Goal: Transaction & Acquisition: Download file/media

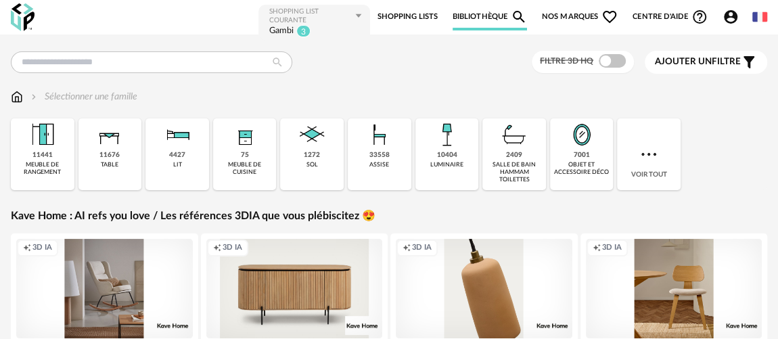
click at [18, 18] on img at bounding box center [23, 17] width 24 height 28
click at [396, 21] on link "Shopping Lists" at bounding box center [407, 16] width 60 height 27
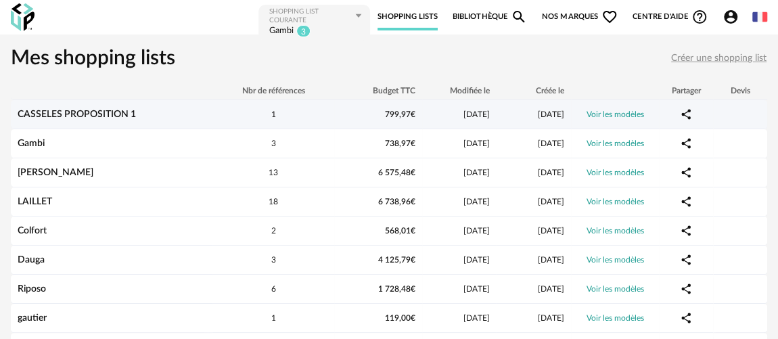
click at [601, 111] on link "Voir les modèles" at bounding box center [614, 114] width 57 height 8
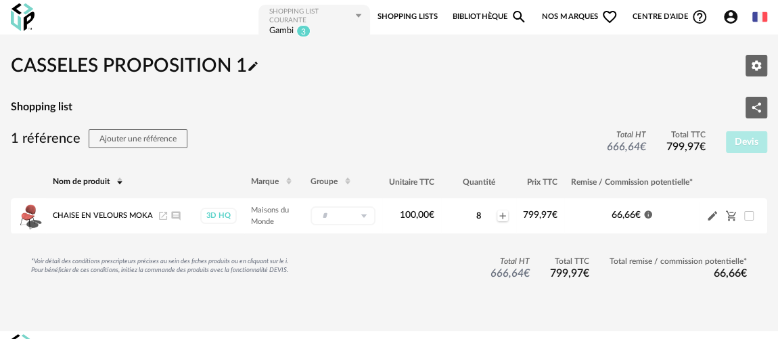
click at [575, 13] on span "Nos marques Heart Outline icon" at bounding box center [580, 16] width 76 height 27
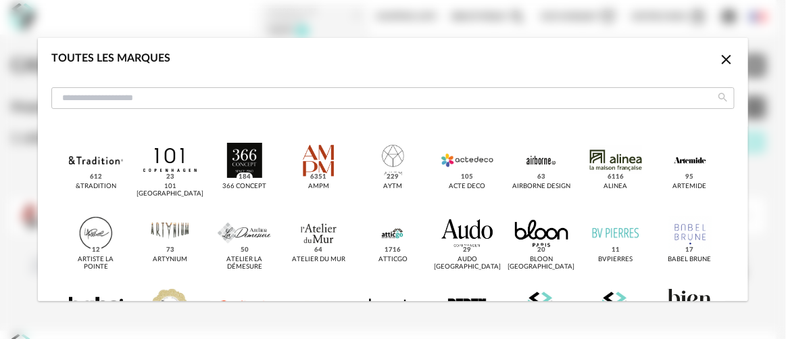
click at [722, 60] on icon "Close icon" at bounding box center [726, 59] width 9 height 9
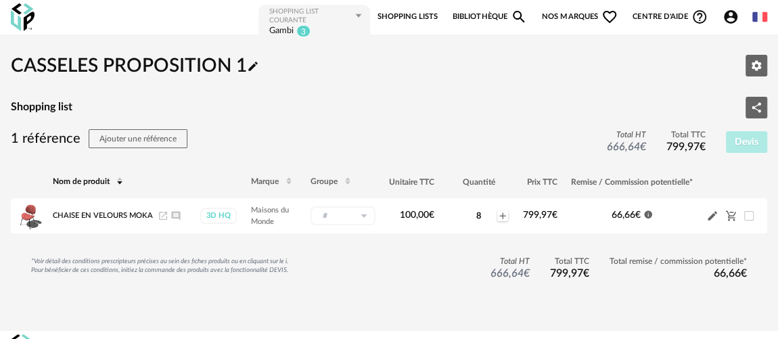
click at [519, 13] on icon "Magnify icon" at bounding box center [519, 17] width 12 height 12
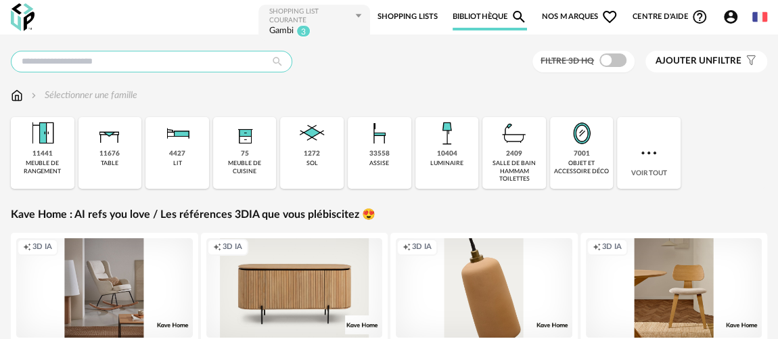
click at [189, 60] on input "text" at bounding box center [151, 62] width 281 height 22
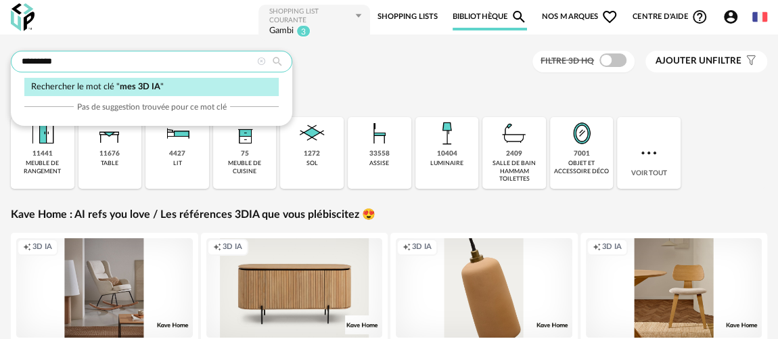
type input "*********"
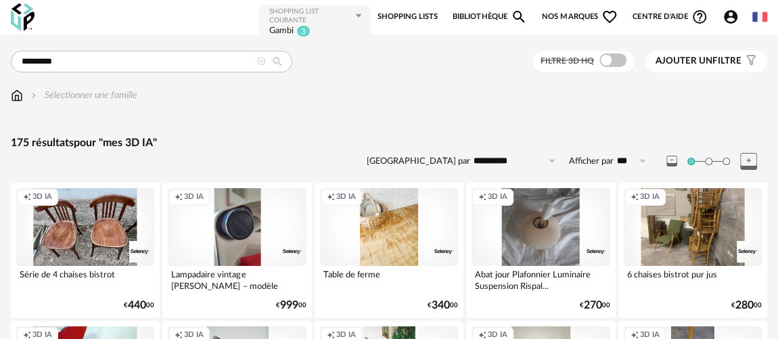
click at [296, 25] on sup "3" at bounding box center [303, 31] width 14 height 12
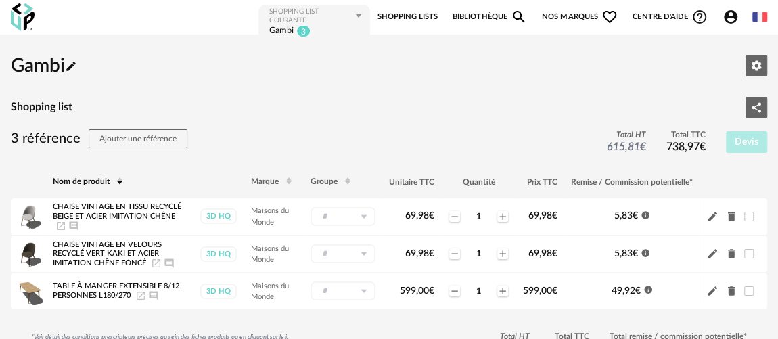
click at [360, 16] on icon at bounding box center [358, 16] width 17 height 22
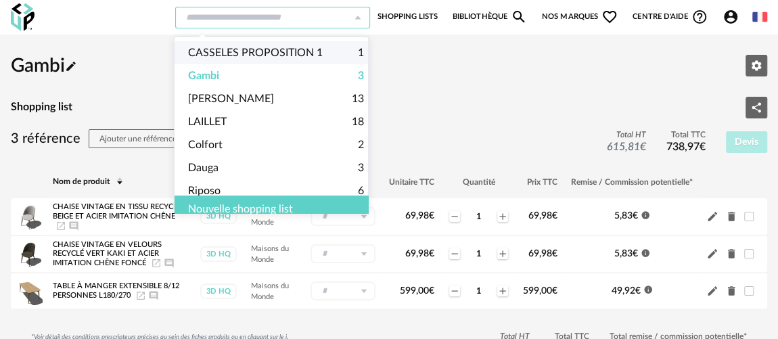
click at [501, 54] on div "Gambi Pencil icon Editer les paramètres" at bounding box center [389, 65] width 756 height 41
type input "*****"
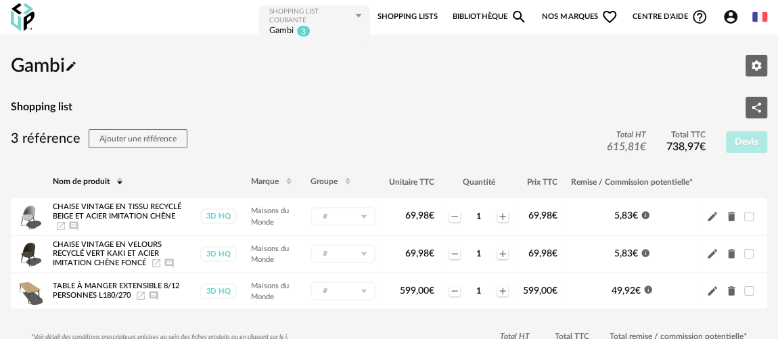
click at [418, 15] on link "Shopping Lists" at bounding box center [407, 16] width 60 height 27
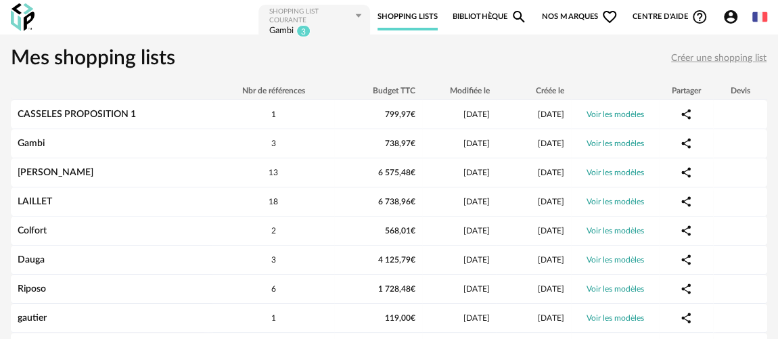
click at [478, 14] on link "Bibliothèque Magnify icon" at bounding box center [489, 16] width 74 height 27
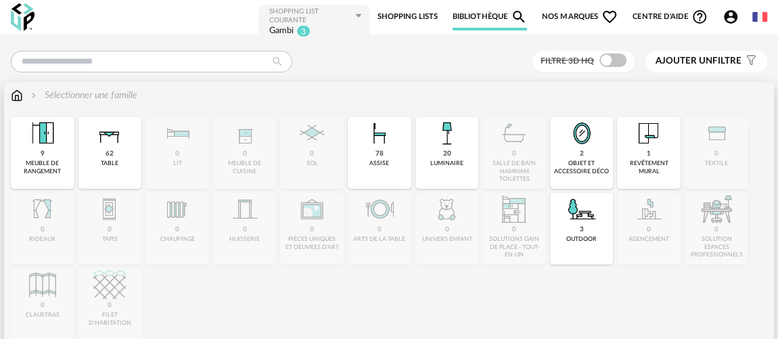
click at [14, 95] on img at bounding box center [17, 96] width 12 height 14
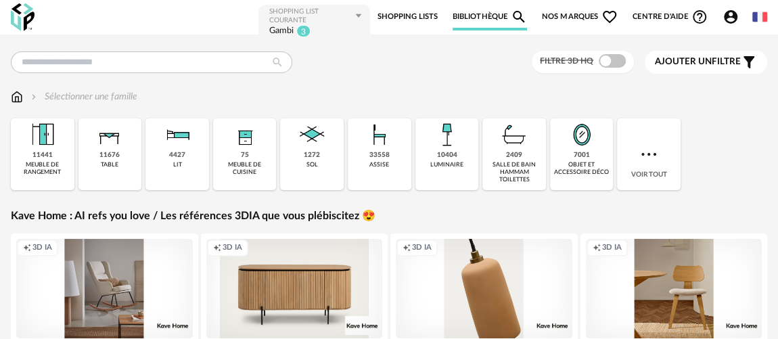
click at [22, 16] on img at bounding box center [23, 17] width 24 height 28
click at [730, 14] on icon "Account Circle icon" at bounding box center [730, 17] width 16 height 16
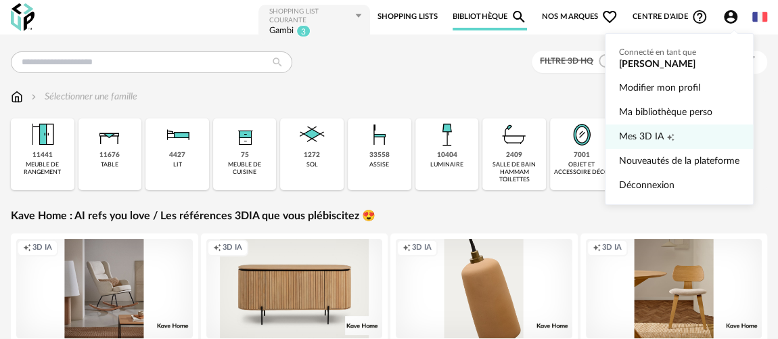
click at [649, 133] on span "Mes 3D IA" at bounding box center [641, 136] width 45 height 24
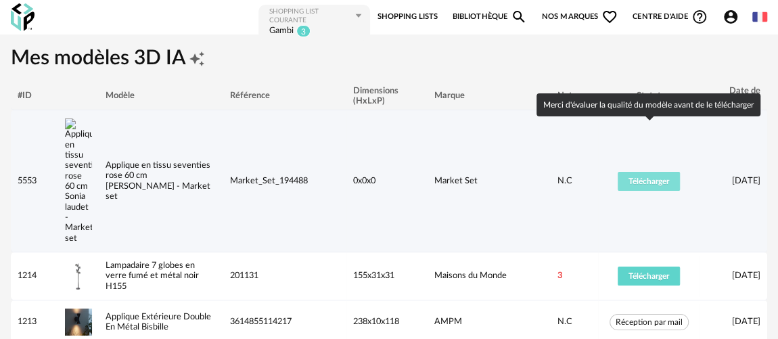
click at [640, 177] on span "Télécharger" at bounding box center [648, 181] width 41 height 8
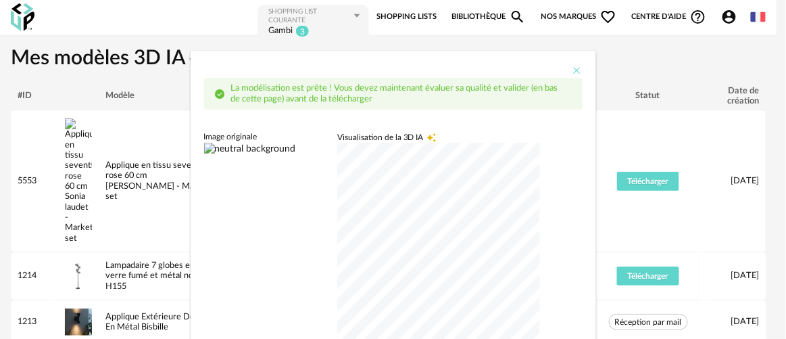
click at [572, 68] on icon "Close" at bounding box center [577, 70] width 11 height 11
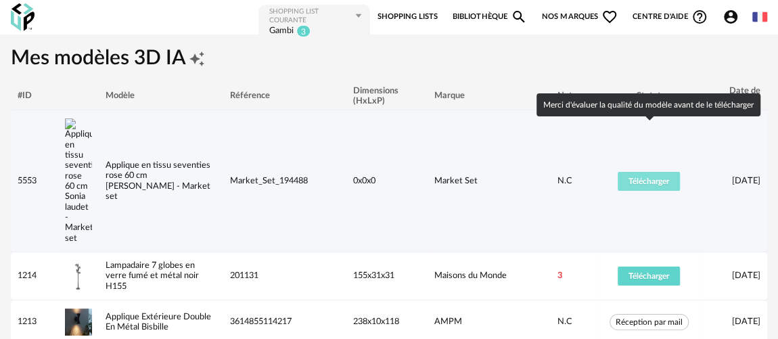
click at [653, 177] on span "Télécharger" at bounding box center [648, 181] width 41 height 8
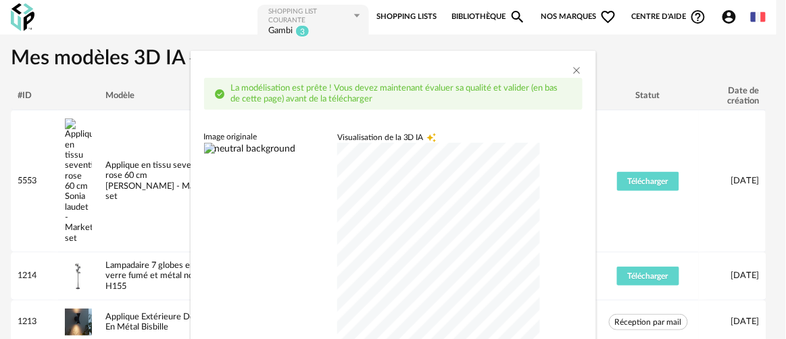
click at [333, 92] on div "La modélisation est prête ! Vous devez maintenant évaluer sa qualité et valider…" at bounding box center [399, 93] width 346 height 21
click at [291, 155] on img "dialog" at bounding box center [265, 149] width 122 height 12
click at [402, 247] on div "dialog" at bounding box center [438, 244] width 203 height 203
click at [266, 155] on img "dialog" at bounding box center [265, 149] width 122 height 12
click at [400, 137] on span "Visualisation de la 3D IA" at bounding box center [380, 137] width 87 height 11
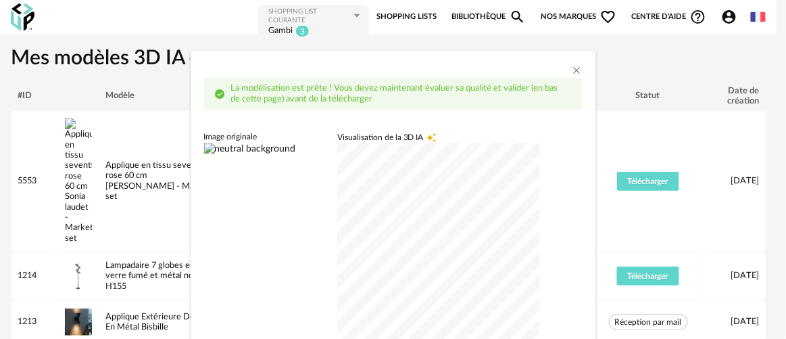
click at [236, 133] on div "Image originale" at bounding box center [265, 136] width 122 height 11
click at [464, 338] on div "dialog" at bounding box center [438, 244] width 203 height 203
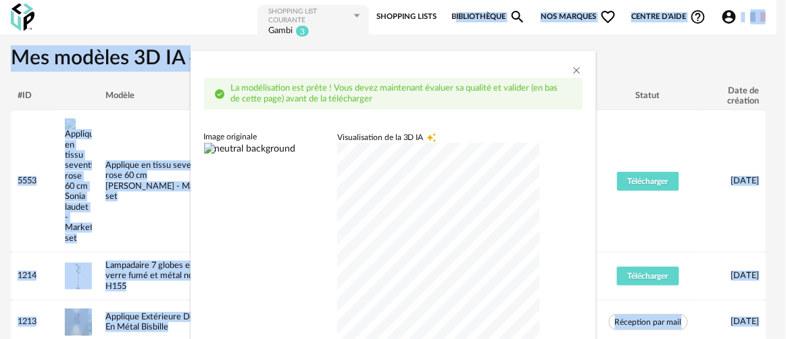
drag, startPoint x: 435, startPoint y: 67, endPoint x: 455, endPoint y: -28, distance: 97.3
click at [300, 155] on img "dialog" at bounding box center [265, 149] width 122 height 12
click at [573, 69] on icon "Close" at bounding box center [577, 70] width 11 height 11
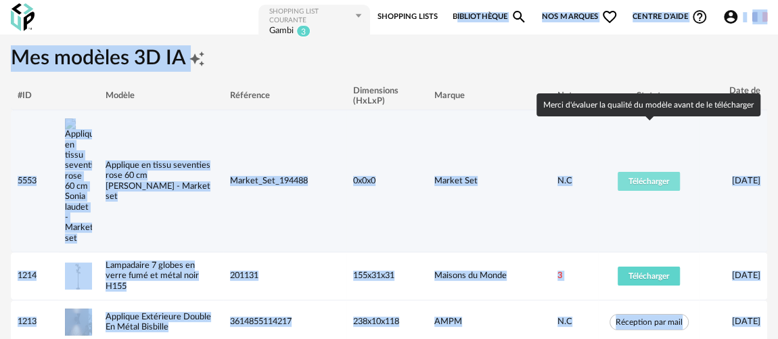
click at [646, 177] on span "Télécharger" at bounding box center [648, 181] width 41 height 8
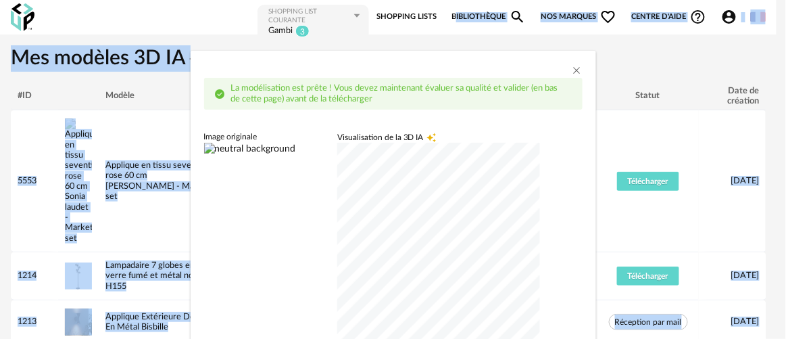
click at [381, 303] on div "dialog" at bounding box center [438, 244] width 203 height 203
click at [423, 69] on div "dialog" at bounding box center [394, 61] width 406 height 20
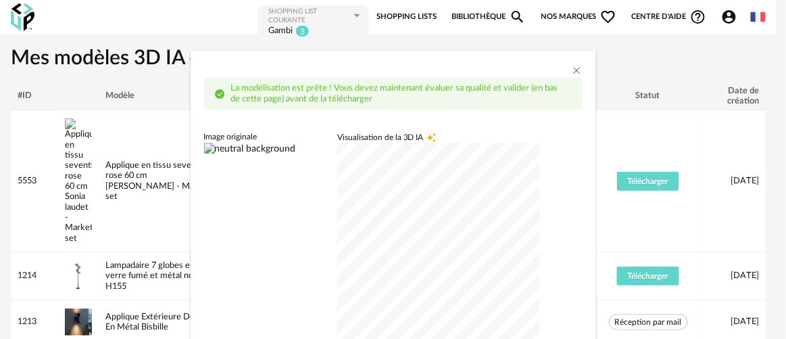
drag, startPoint x: 404, startPoint y: 68, endPoint x: 473, endPoint y: 36, distance: 75.9
click at [473, 36] on div "La modélisation est prête ! Vous devez maintenant évaluer sa qualité et valider…" at bounding box center [393, 169] width 786 height 339
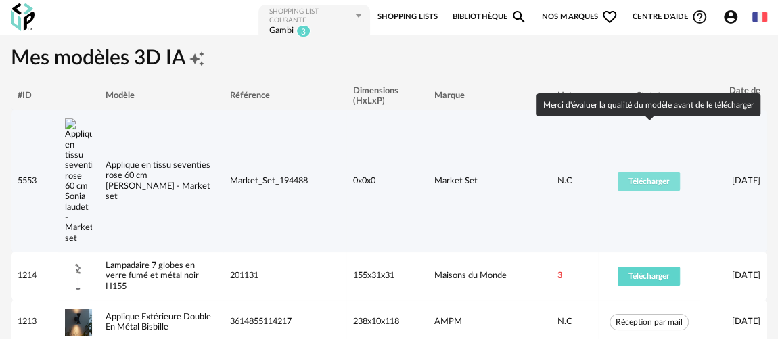
click at [646, 177] on span "Télécharger" at bounding box center [648, 181] width 41 height 8
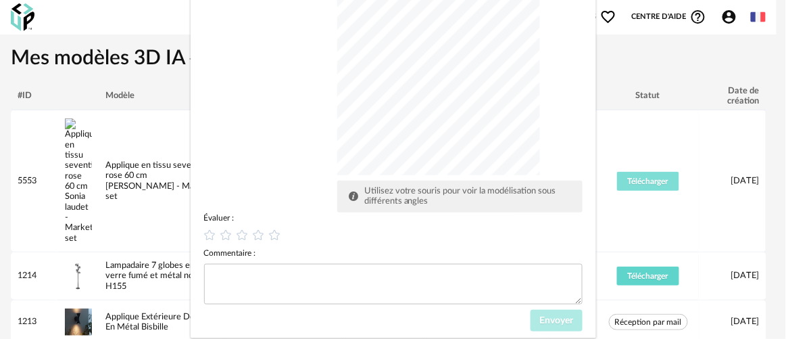
scroll to position [202, 0]
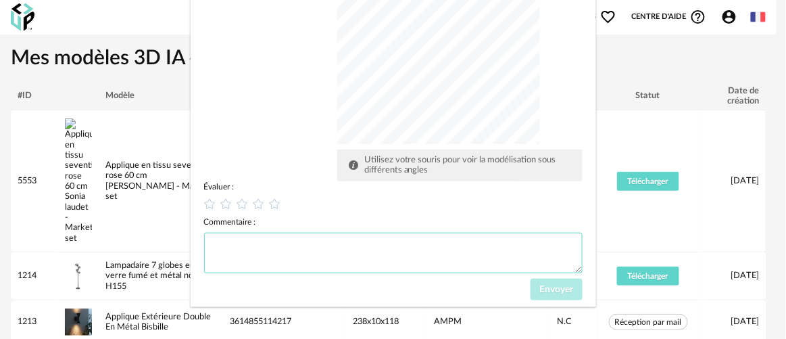
click at [268, 239] on textarea "dialog" at bounding box center [393, 253] width 379 height 41
click at [252, 205] on icon "dialog" at bounding box center [259, 204] width 14 height 14
click at [559, 285] on span "Envoyer" at bounding box center [557, 289] width 34 height 9
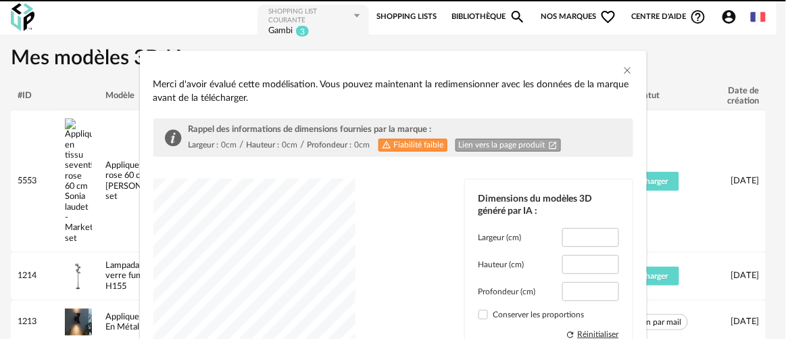
type input "*****"
type input "****"
type input "*****"
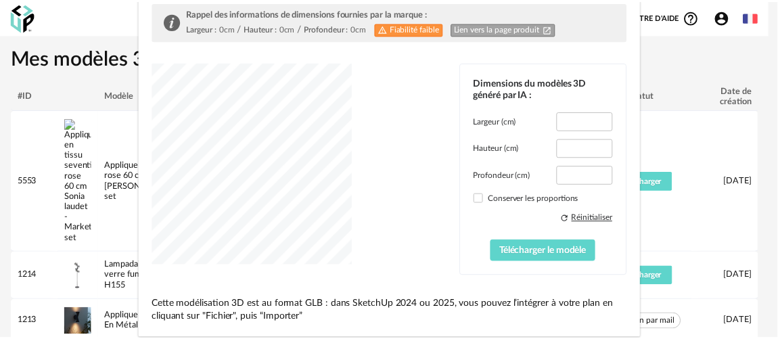
scroll to position [122, 0]
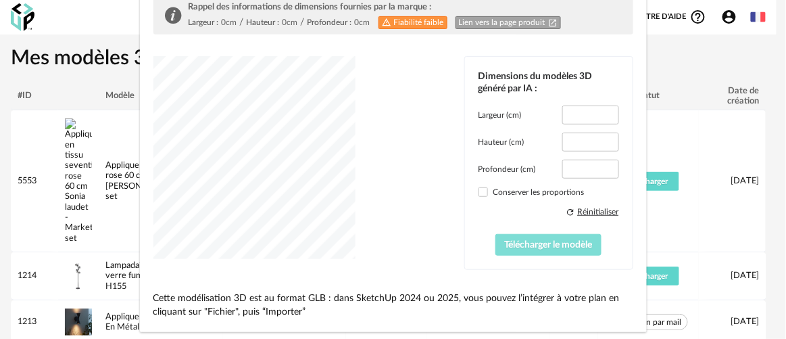
click at [538, 245] on span "Télécharger le modèle" at bounding box center [549, 244] width 88 height 9
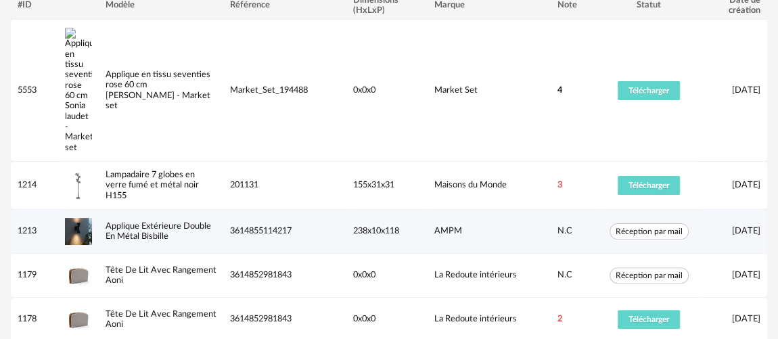
scroll to position [0, 0]
